Goal: Transaction & Acquisition: Purchase product/service

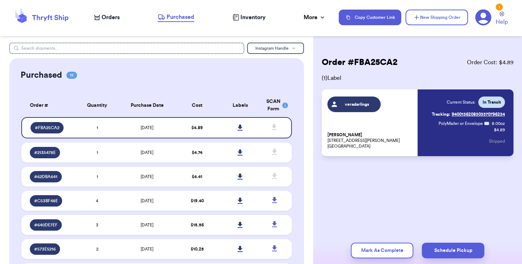
click at [49, 13] on icon at bounding box center [41, 17] width 57 height 19
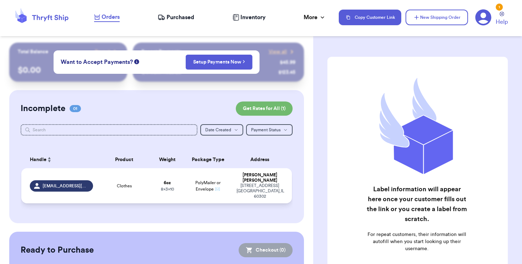
click at [239, 189] on div "[STREET_ADDRESS] [GEOGRAPHIC_DATA] , IL 60302" at bounding box center [260, 191] width 47 height 16
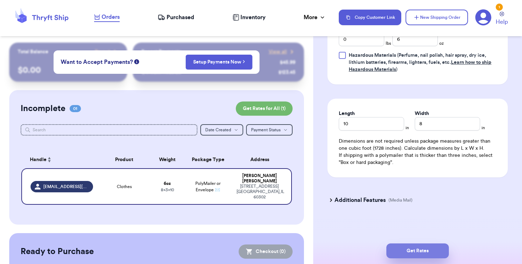
click at [426, 257] on button "Get Rates" at bounding box center [418, 251] width 63 height 15
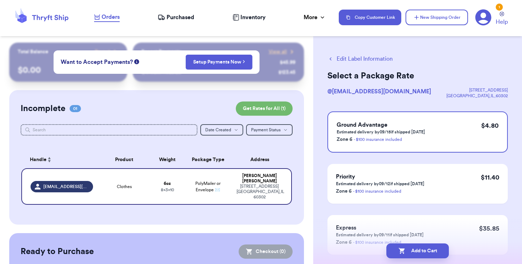
scroll to position [4, 0]
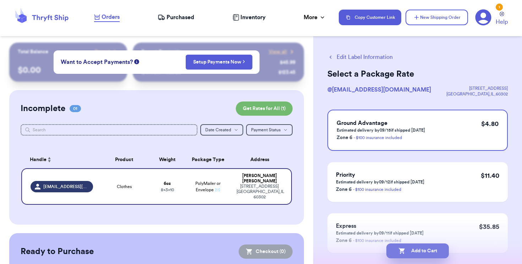
click at [427, 248] on button "Add to Cart" at bounding box center [418, 251] width 63 height 15
checkbox input "true"
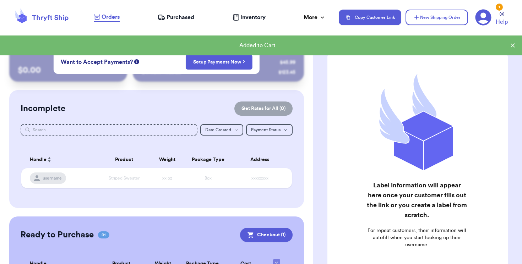
click at [272, 48] on div "Added to Cart" at bounding box center [258, 45] width 504 height 9
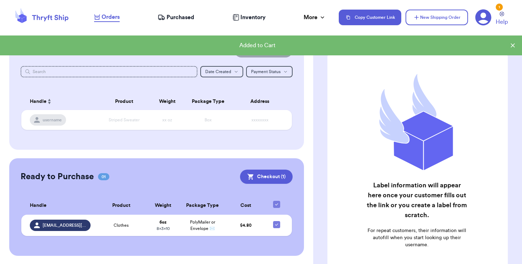
scroll to position [58, 0]
click at [262, 178] on button "Checkout ( 1 )" at bounding box center [266, 177] width 53 height 14
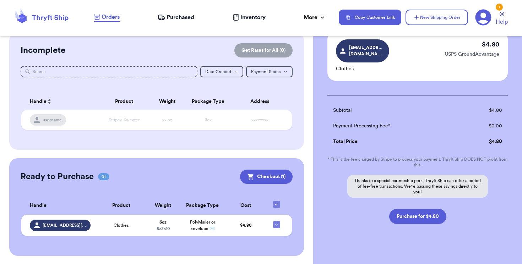
scroll to position [59, 0]
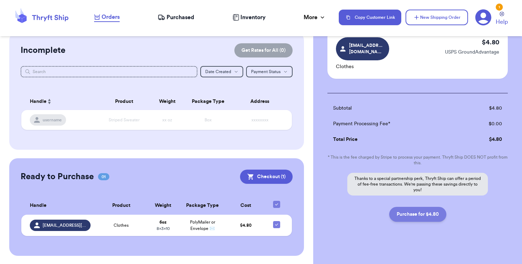
click at [425, 207] on button "Purchase for $4.80" at bounding box center [417, 214] width 57 height 15
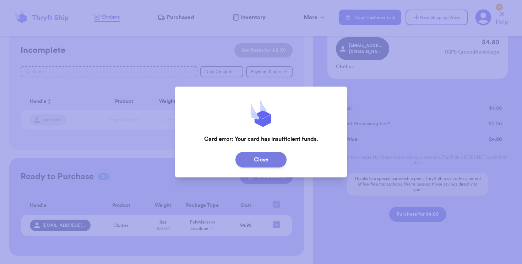
click at [244, 160] on button "Close" at bounding box center [261, 160] width 51 height 16
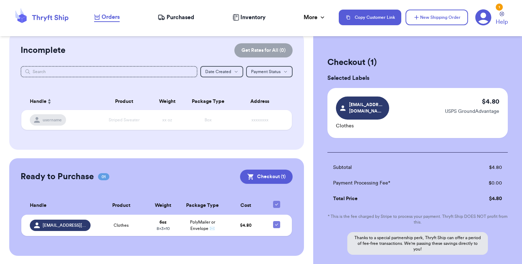
scroll to position [0, 0]
click at [483, 18] on icon at bounding box center [483, 17] width 16 height 16
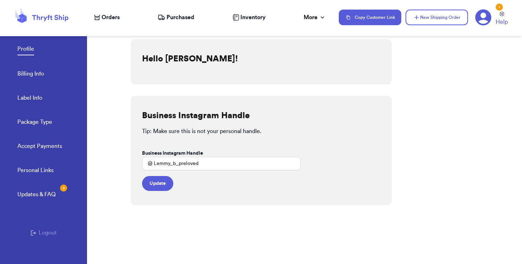
click at [35, 76] on link "Billing Info" at bounding box center [30, 75] width 27 height 10
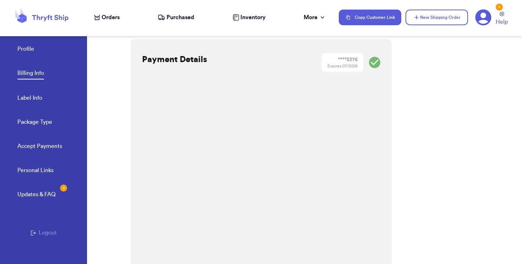
scroll to position [134, 0]
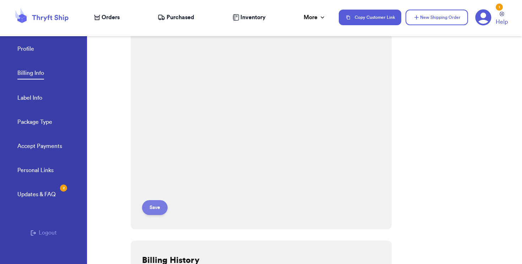
click at [148, 210] on button "Save" at bounding box center [155, 207] width 26 height 15
click at [48, 23] on icon at bounding box center [41, 17] width 57 height 19
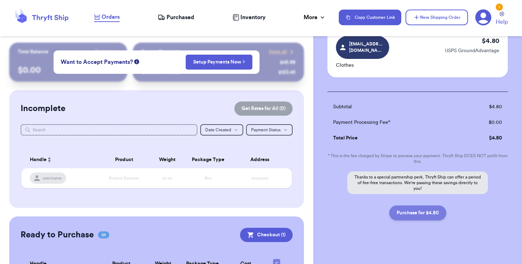
scroll to position [60, 0]
click at [424, 206] on button "Purchase for $4.80" at bounding box center [417, 213] width 57 height 15
checkbox input "false"
checkbox input "true"
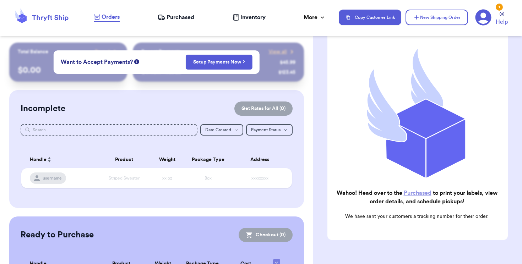
click at [422, 191] on link "Purchased" at bounding box center [418, 193] width 28 height 6
